Goal: Check status

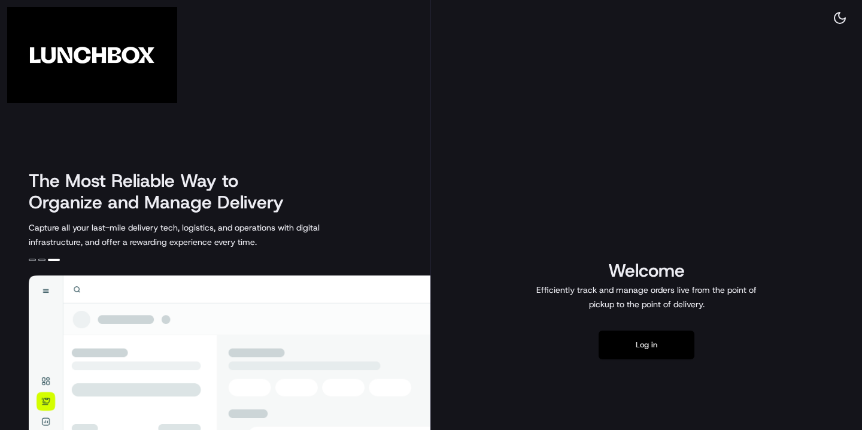
click at [645, 350] on button "Log in" at bounding box center [646, 344] width 96 height 29
